Goal: Check status: Check status

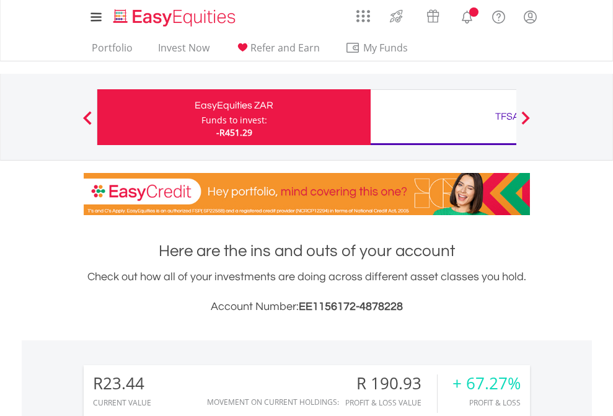
scroll to position [119, 195]
click at [202, 117] on div "Funds to invest:" at bounding box center [235, 120] width 66 height 12
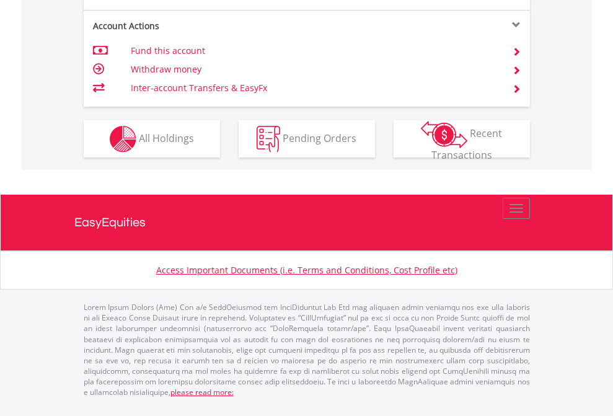
scroll to position [1164, 0]
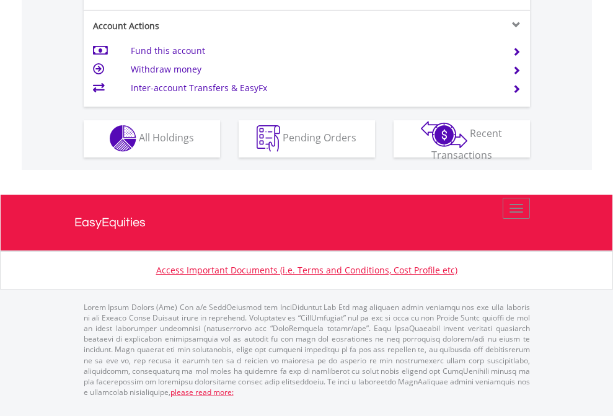
scroll to position [1160, 0]
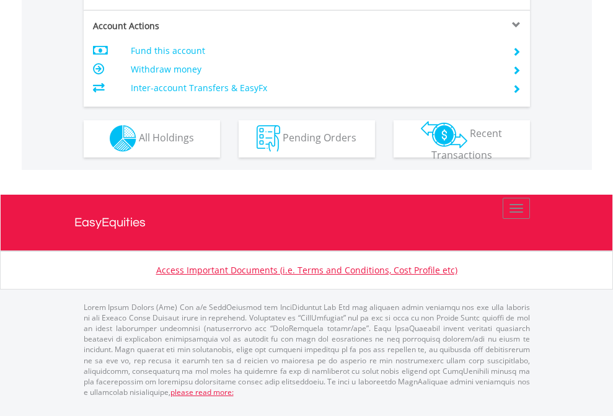
scroll to position [1160, 0]
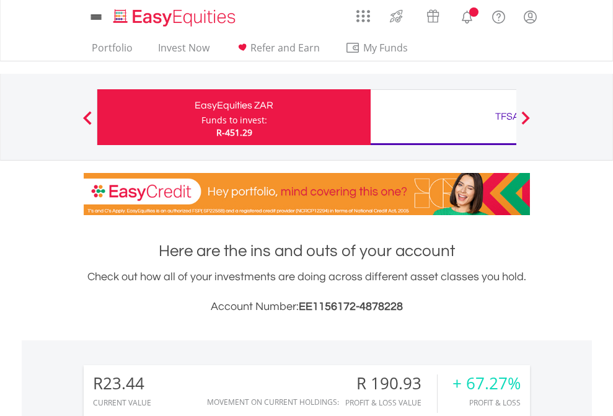
scroll to position [119, 195]
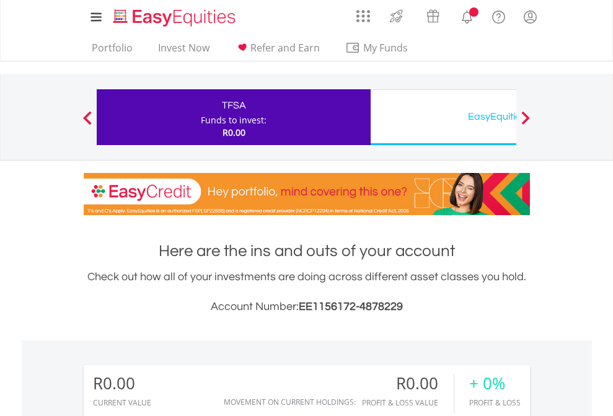
scroll to position [119, 195]
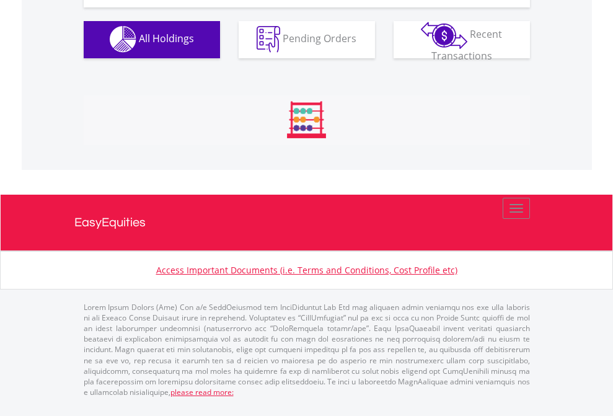
scroll to position [1228, 0]
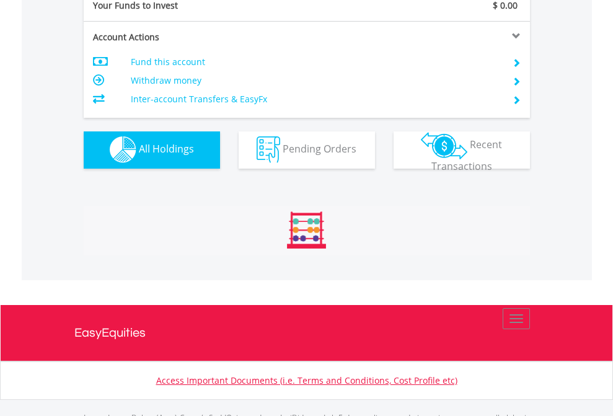
scroll to position [1228, 0]
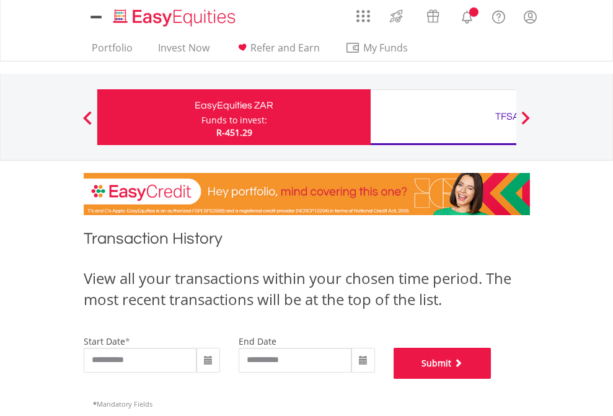
click at [492, 379] on button "Submit" at bounding box center [443, 363] width 98 height 31
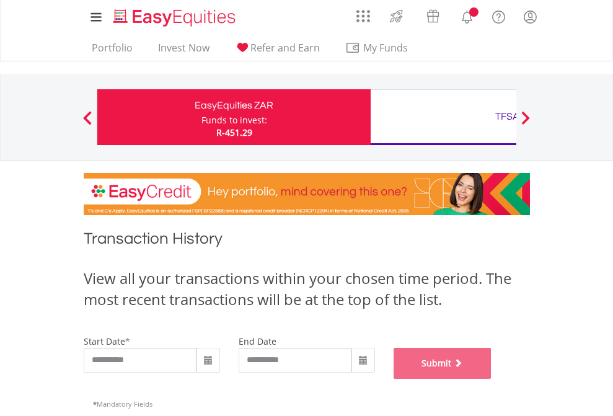
scroll to position [503, 0]
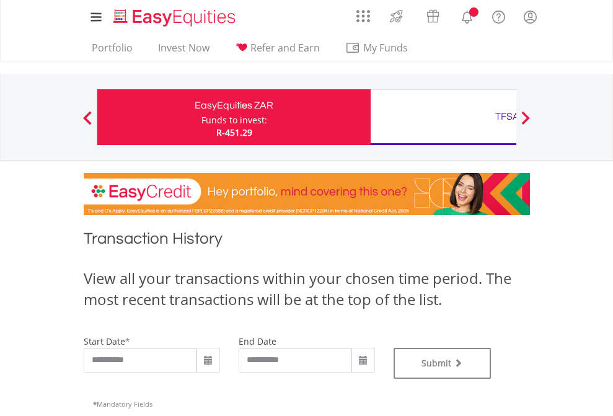
click at [443, 117] on div "TFSA" at bounding box center [507, 116] width 259 height 17
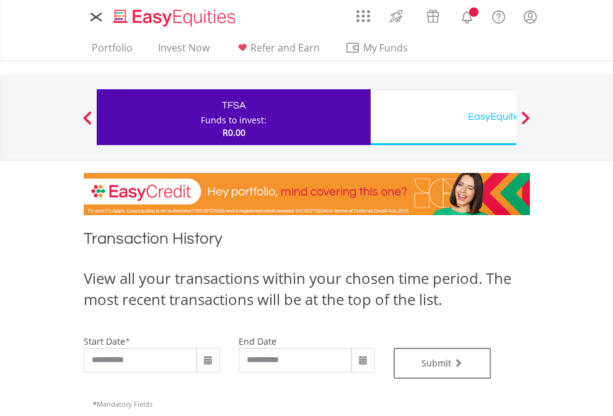
type input "**********"
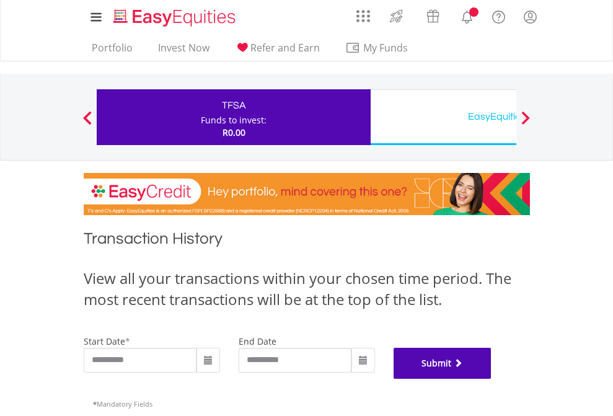
click at [492, 379] on button "Submit" at bounding box center [443, 363] width 98 height 31
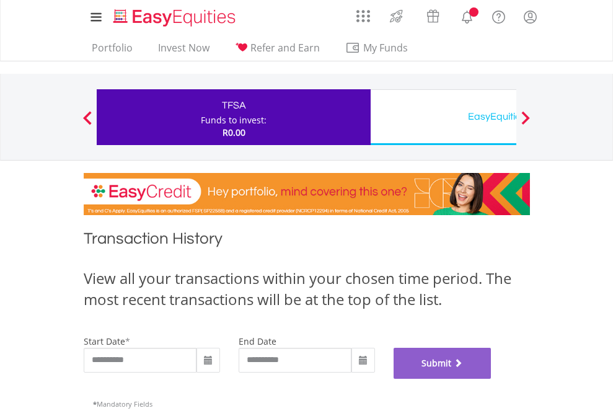
scroll to position [503, 0]
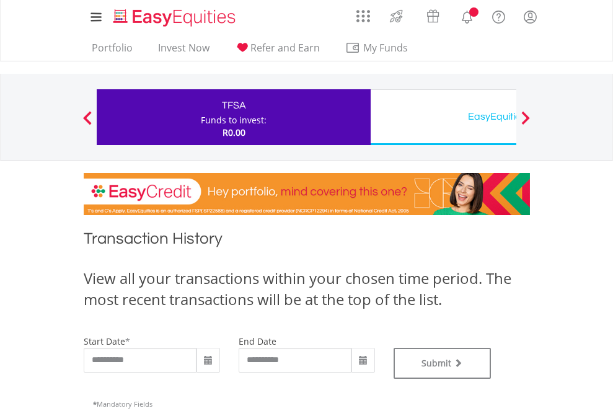
click at [443, 117] on div "EasyEquities USD" at bounding box center [507, 116] width 259 height 17
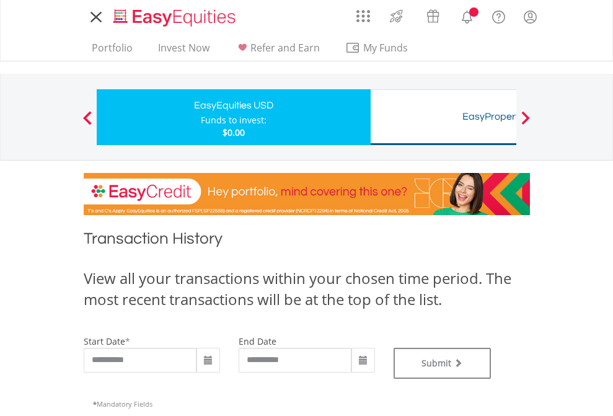
type input "**********"
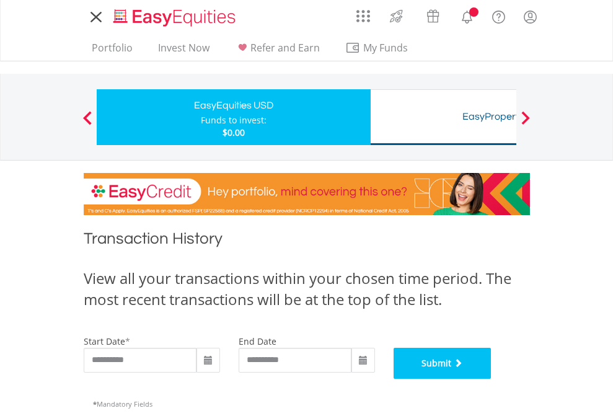
click at [492, 379] on button "Submit" at bounding box center [443, 363] width 98 height 31
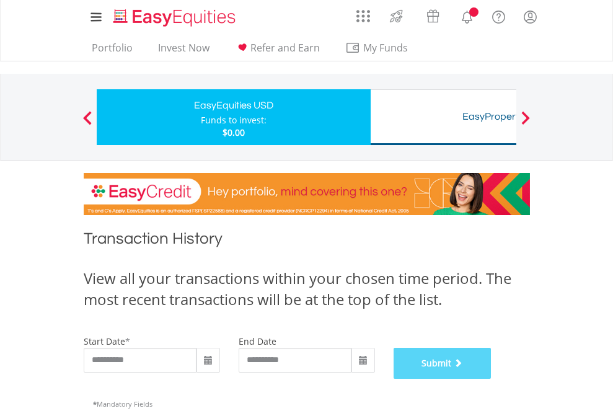
scroll to position [503, 0]
